Goal: Transaction & Acquisition: Purchase product/service

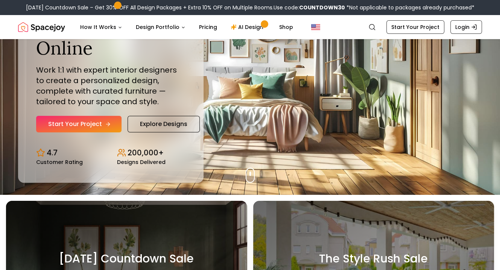
scroll to position [38, 0]
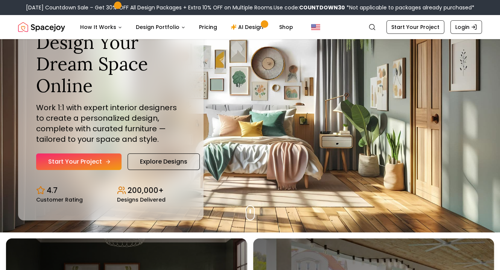
click at [98, 164] on link "Start Your Project" at bounding box center [78, 162] width 85 height 17
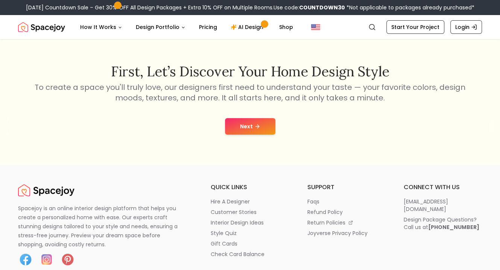
scroll to position [75, 0]
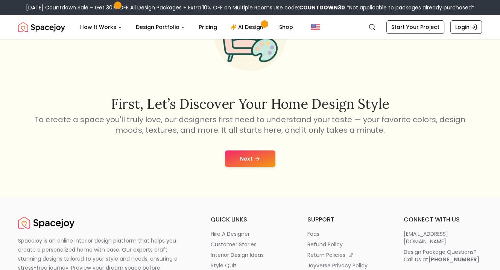
click at [256, 157] on icon at bounding box center [257, 159] width 6 height 6
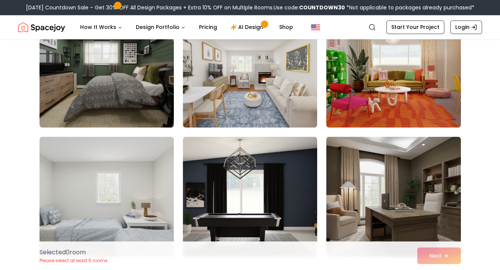
scroll to position [1242, 0]
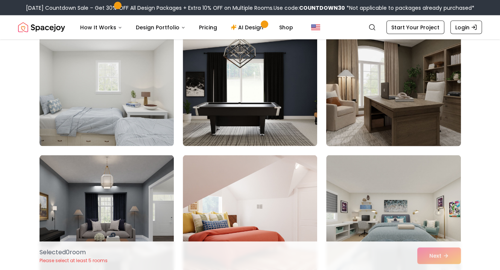
click at [438, 89] on img at bounding box center [393, 86] width 141 height 126
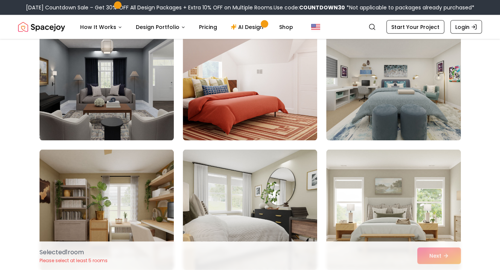
scroll to position [1392, 0]
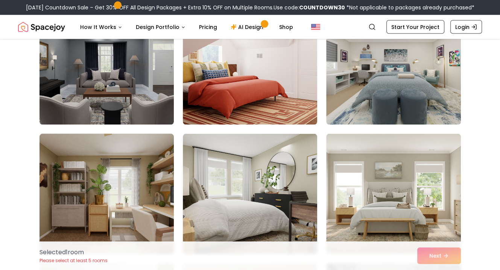
click at [136, 165] on img at bounding box center [106, 194] width 141 height 126
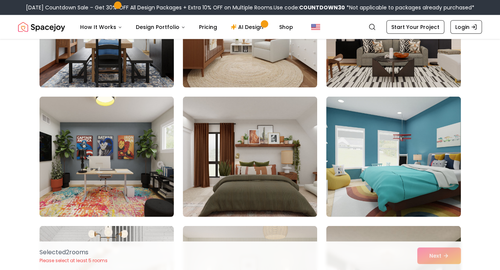
scroll to position [1844, 0]
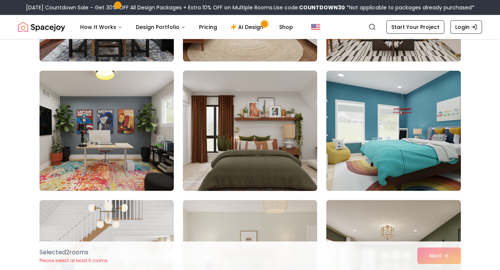
click at [279, 144] on img at bounding box center [249, 131] width 141 height 126
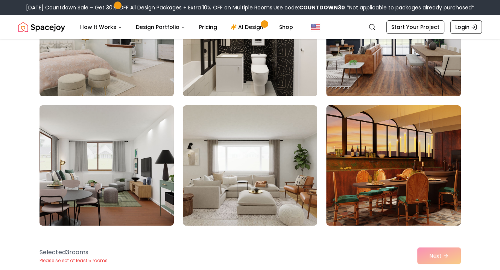
scroll to position [2483, 0]
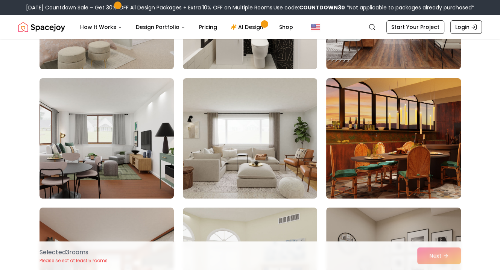
click at [422, 123] on img at bounding box center [393, 138] width 141 height 126
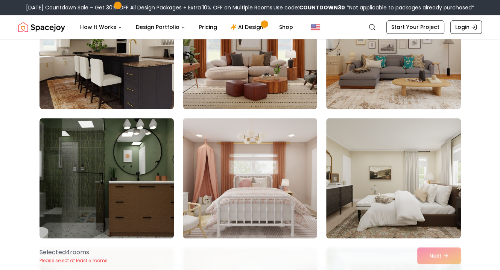
scroll to position [2972, 0]
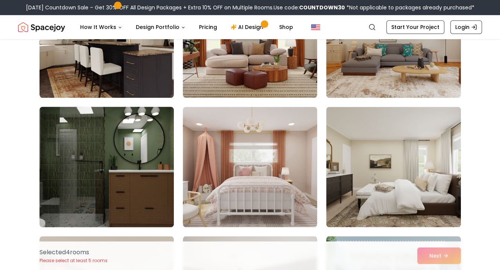
click at [155, 159] on img at bounding box center [106, 167] width 141 height 126
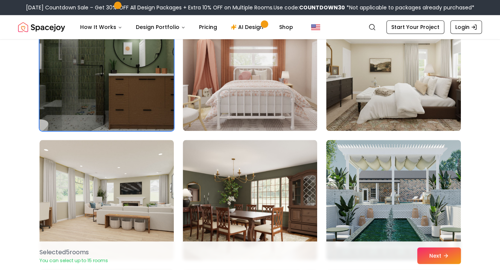
scroll to position [3198, 0]
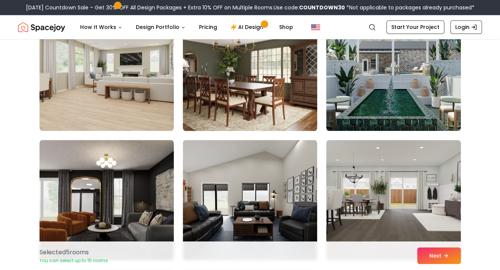
click at [193, 84] on img at bounding box center [249, 71] width 141 height 126
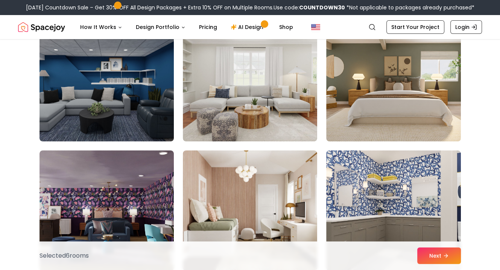
scroll to position [0, 0]
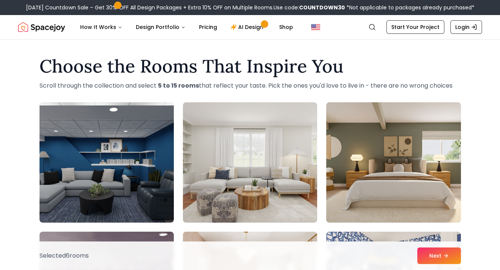
click at [433, 147] on img at bounding box center [393, 162] width 141 height 126
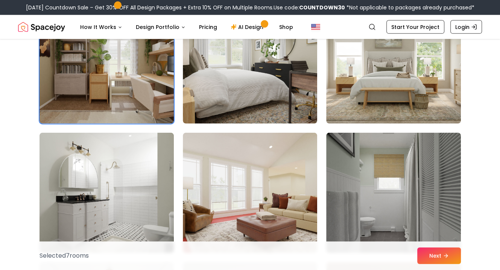
scroll to position [1580, 0]
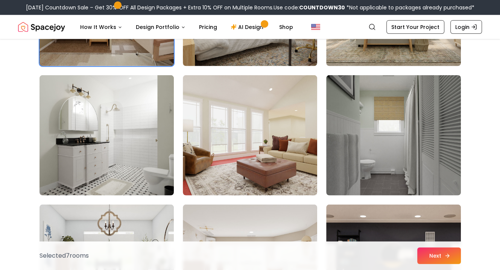
click at [433, 253] on button "Next" at bounding box center [439, 256] width 44 height 17
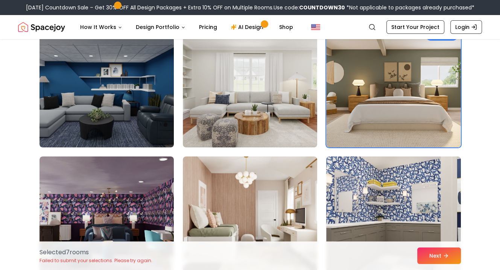
scroll to position [0, 0]
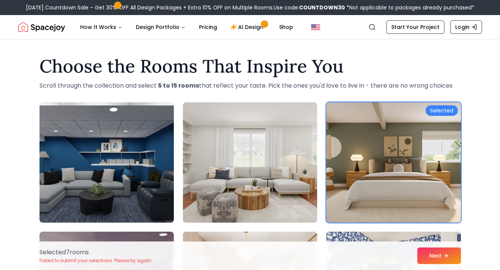
click at [447, 112] on div "Selected" at bounding box center [442, 110] width 32 height 11
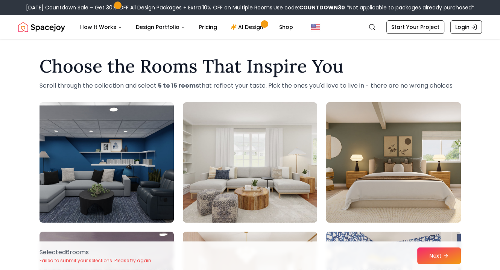
click at [447, 112] on img at bounding box center [393, 162] width 141 height 126
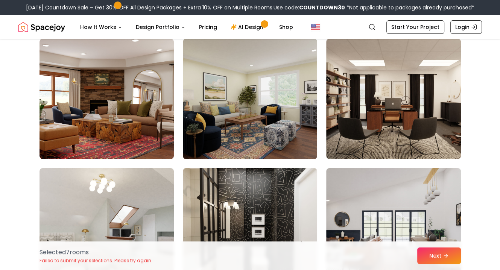
scroll to position [2258, 0]
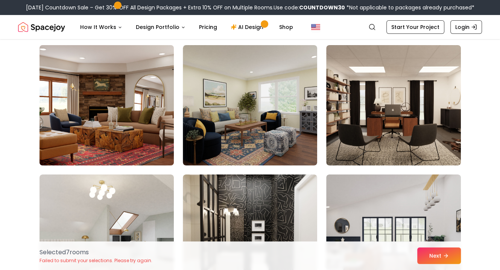
drag, startPoint x: 93, startPoint y: 106, endPoint x: 97, endPoint y: 100, distance: 7.7
click at [93, 106] on img at bounding box center [106, 105] width 141 height 126
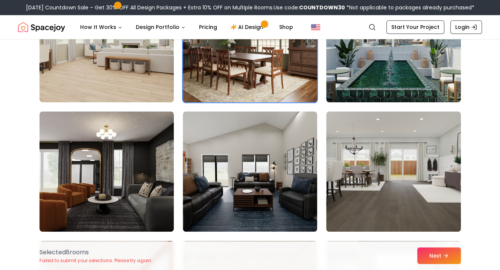
scroll to position [3273, 0]
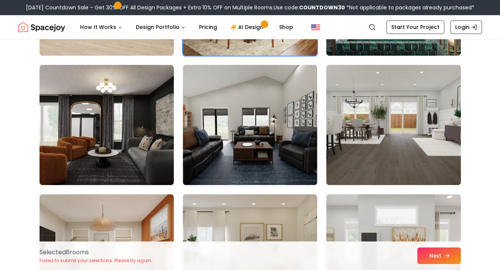
click at [444, 254] on button "Next" at bounding box center [439, 256] width 44 height 17
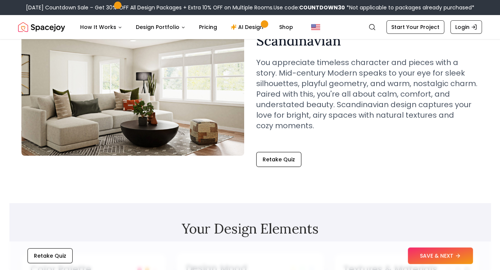
scroll to position [75, 0]
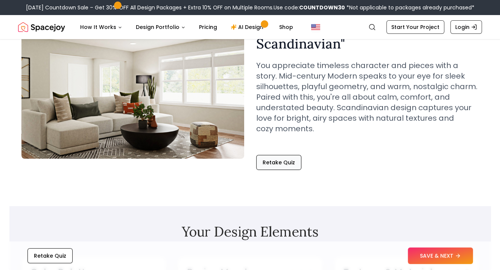
click at [263, 163] on button "Retake Quiz" at bounding box center [278, 162] width 45 height 15
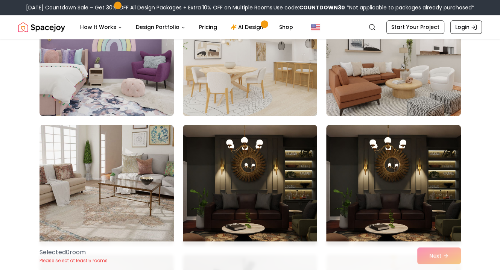
scroll to position [828, 0]
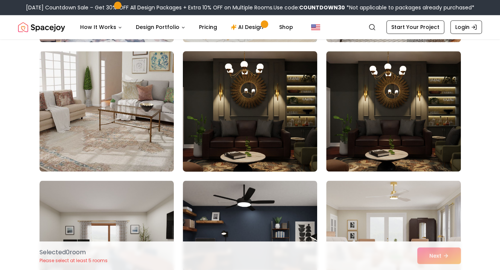
click at [271, 106] on img at bounding box center [249, 111] width 141 height 126
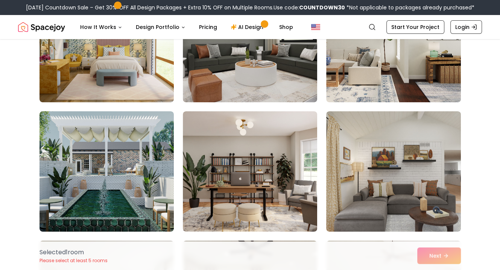
scroll to position [2370, 0]
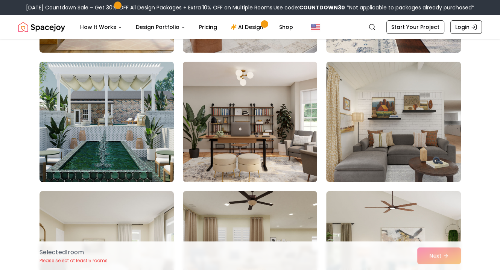
click at [78, 116] on img at bounding box center [106, 122] width 141 height 126
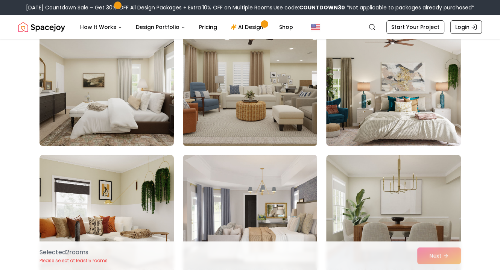
scroll to position [2521, 0]
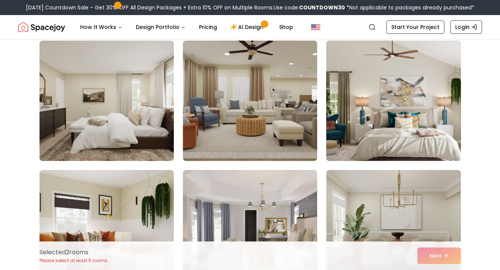
click at [415, 125] on img at bounding box center [393, 101] width 141 height 126
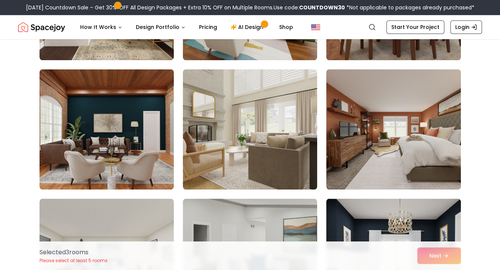
scroll to position [3048, 0]
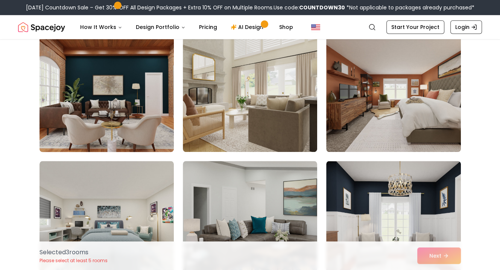
click at [170, 97] on img at bounding box center [106, 92] width 141 height 126
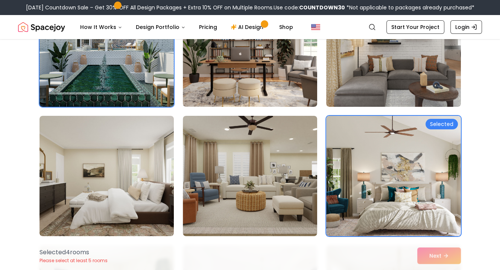
scroll to position [2483, 0]
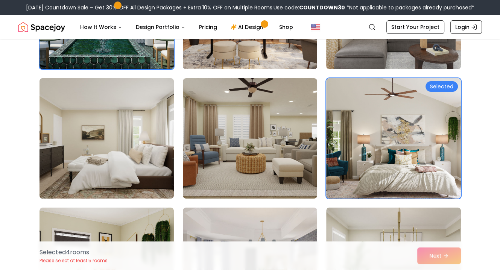
click at [142, 146] on img at bounding box center [106, 138] width 141 height 126
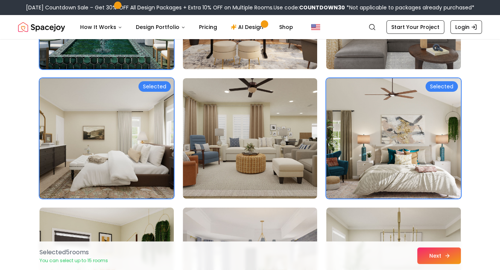
click at [430, 250] on button "Next" at bounding box center [439, 256] width 44 height 17
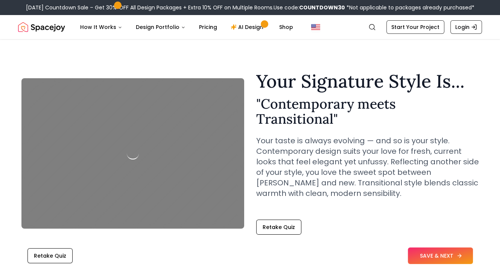
click at [423, 255] on button "SAVE & NEXT" at bounding box center [440, 256] width 65 height 17
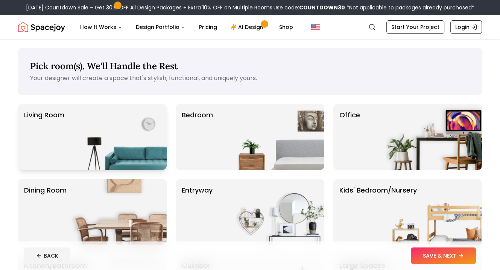
click at [123, 144] on img at bounding box center [118, 137] width 96 height 66
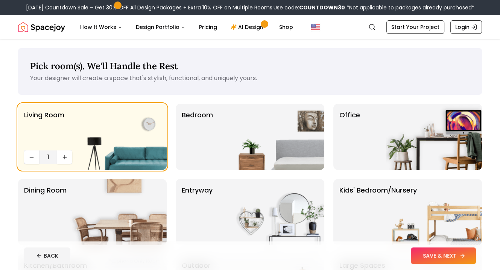
click at [418, 255] on button "SAVE & NEXT" at bounding box center [443, 256] width 65 height 17
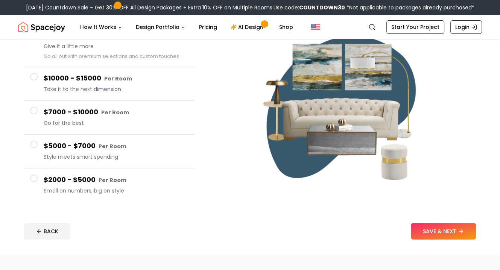
scroll to position [38, 0]
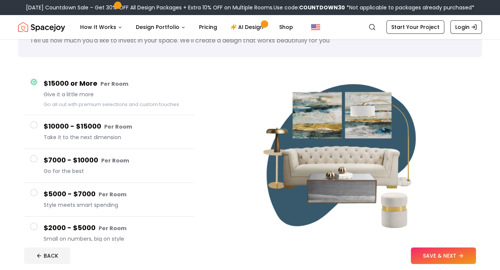
click at [33, 125] on span at bounding box center [34, 125] width 8 height 8
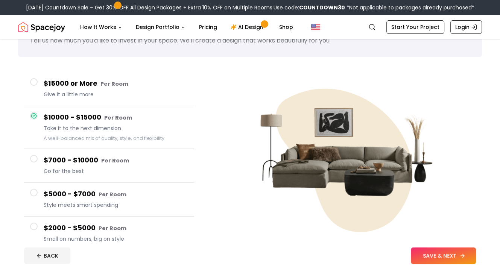
click at [427, 256] on button "SAVE & NEXT" at bounding box center [443, 256] width 65 height 17
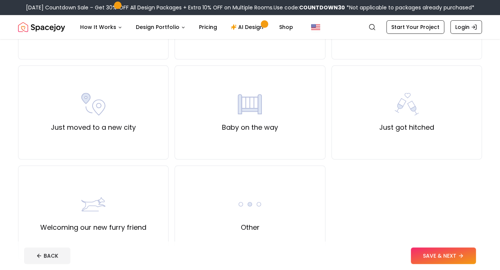
scroll to position [301, 0]
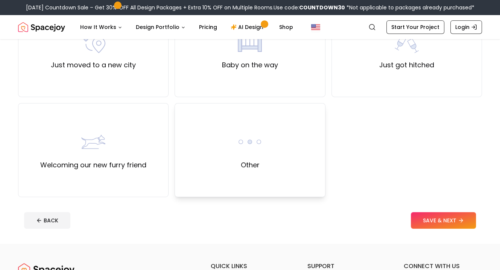
click at [289, 143] on div "Other" at bounding box center [250, 150] width 151 height 94
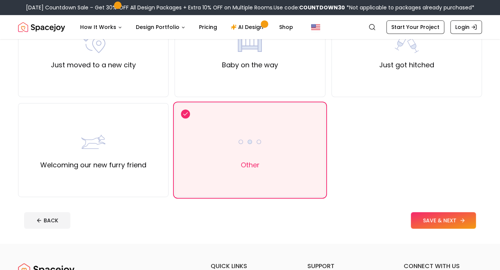
click at [432, 222] on button "SAVE & NEXT" at bounding box center [443, 220] width 65 height 17
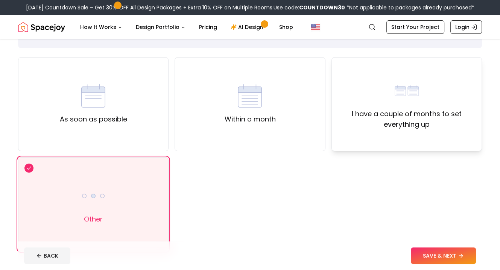
scroll to position [75, 0]
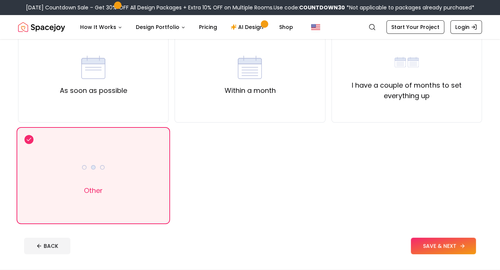
click at [436, 248] on button "SAVE & NEXT" at bounding box center [443, 246] width 65 height 17
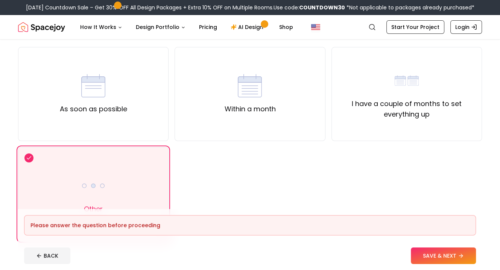
scroll to position [151, 0]
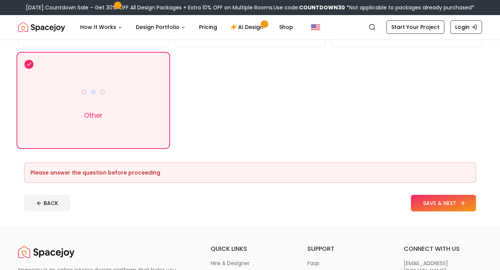
click at [449, 207] on button "SAVE & NEXT" at bounding box center [443, 203] width 65 height 17
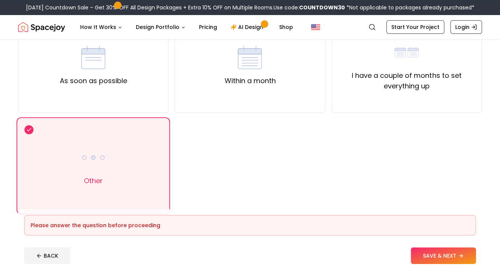
scroll to position [75, 0]
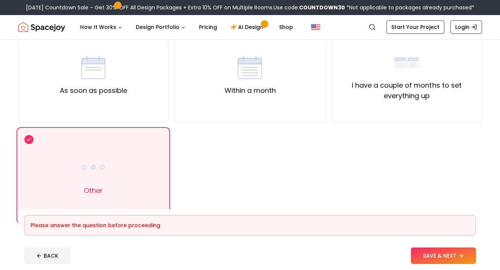
click at [125, 186] on div "Other" at bounding box center [93, 176] width 151 height 94
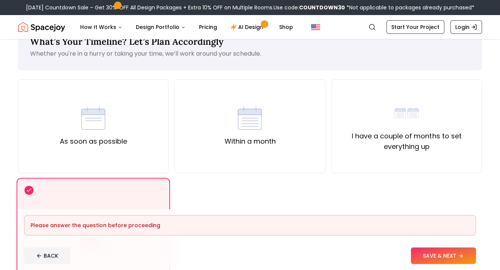
scroll to position [38, 0]
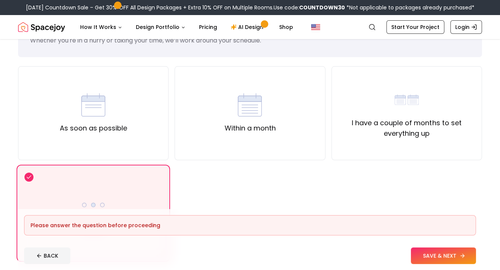
click at [438, 258] on button "SAVE & NEXT" at bounding box center [443, 256] width 65 height 17
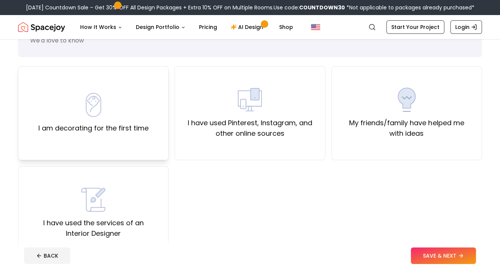
click at [122, 134] on div "I am decorating for the first time" at bounding box center [93, 113] width 151 height 94
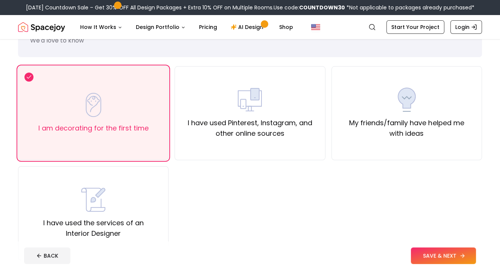
click at [473, 260] on button "SAVE & NEXT" at bounding box center [443, 256] width 65 height 17
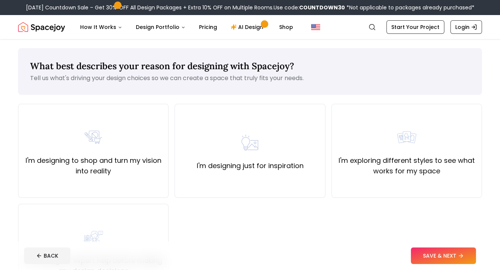
scroll to position [38, 0]
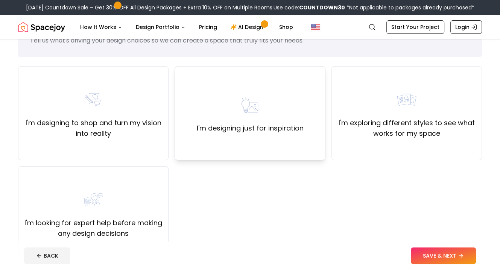
click at [229, 110] on div "I'm designing just for inspiration" at bounding box center [249, 113] width 107 height 41
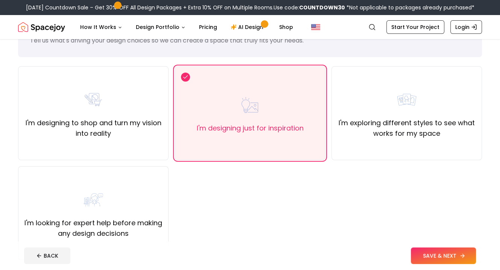
click at [423, 254] on button "SAVE & NEXT" at bounding box center [443, 256] width 65 height 17
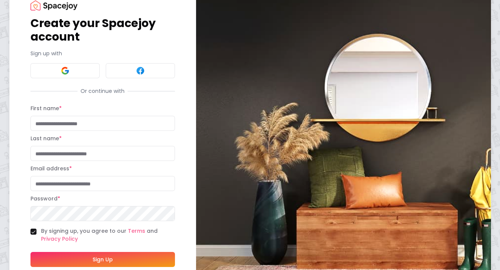
scroll to position [38, 0]
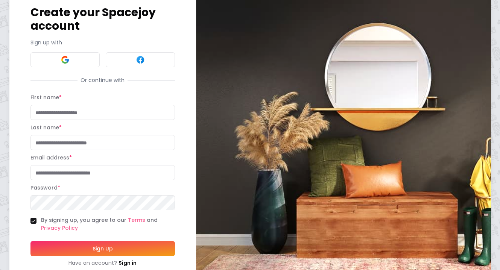
click at [101, 116] on input "First name *" at bounding box center [102, 112] width 144 height 15
type input "***"
click at [111, 139] on input "Last name *" at bounding box center [102, 142] width 144 height 15
type input "*"
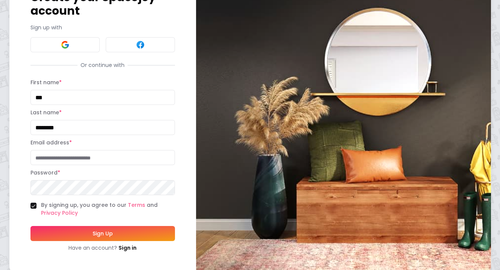
scroll to position [61, 0]
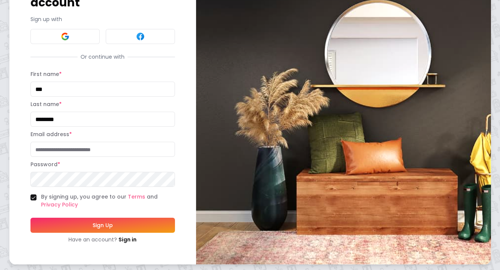
type input "********"
click at [160, 144] on input "Email address *" at bounding box center [102, 149] width 144 height 15
type input "**********"
click at [149, 223] on button "Sign Up" at bounding box center [102, 225] width 144 height 15
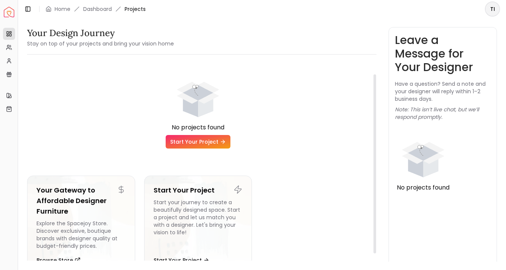
scroll to position [22, 0]
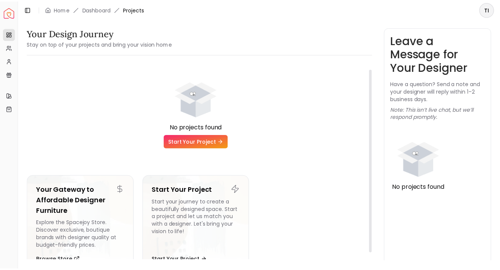
scroll to position [22, 0]
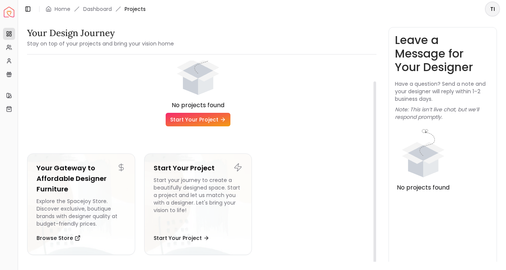
click at [213, 121] on link "Start Your Project" at bounding box center [198, 120] width 65 height 14
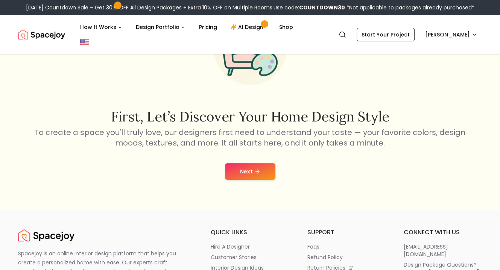
scroll to position [113, 0]
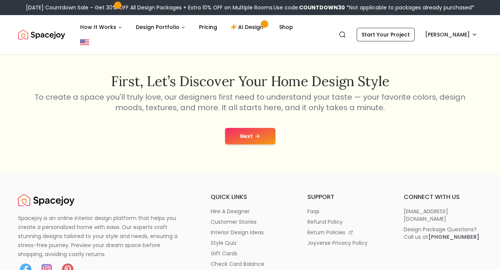
click at [273, 128] on button "Next" at bounding box center [250, 136] width 50 height 17
